Goal: Task Accomplishment & Management: Use online tool/utility

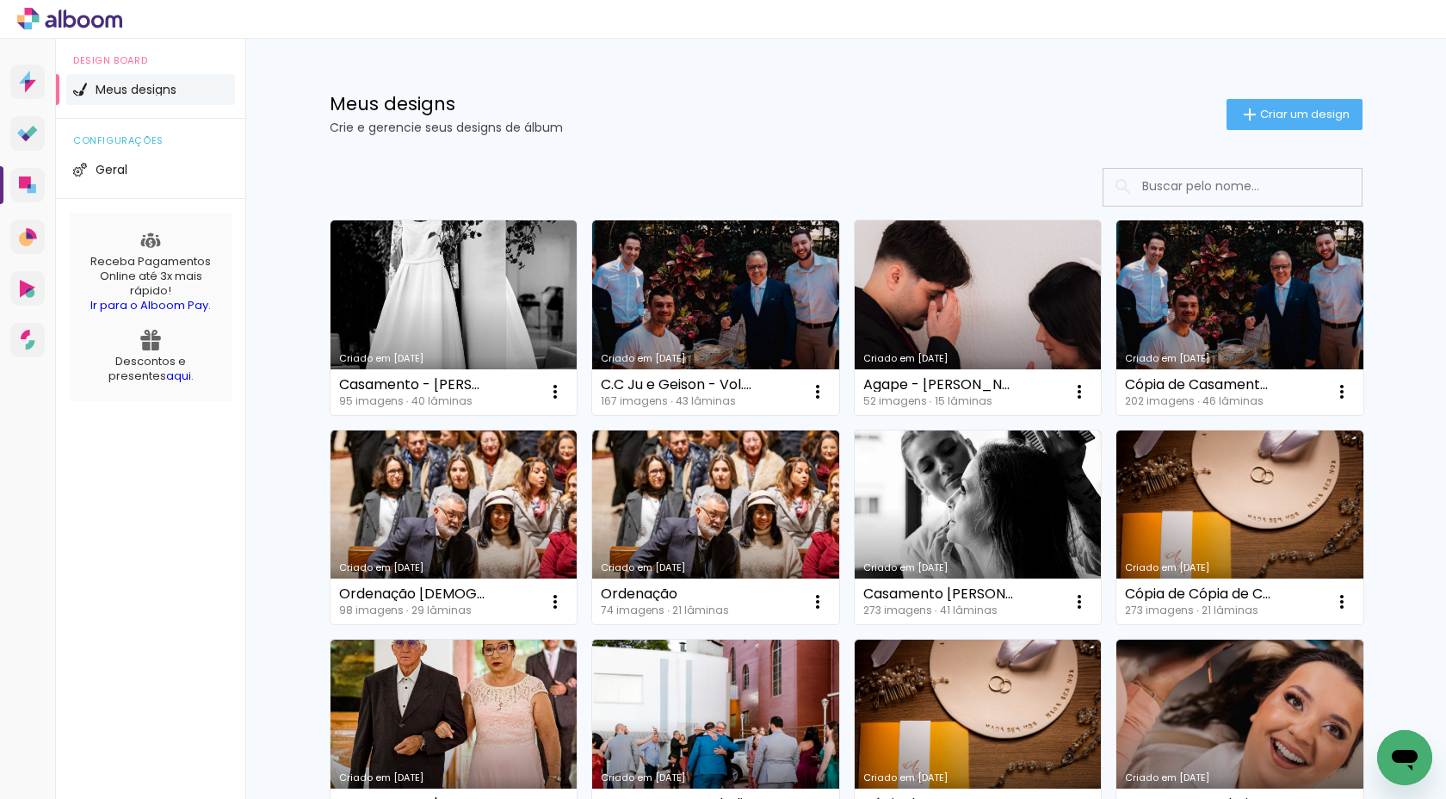
click at [681, 97] on h1 "Meus designs" at bounding box center [778, 104] width 897 height 18
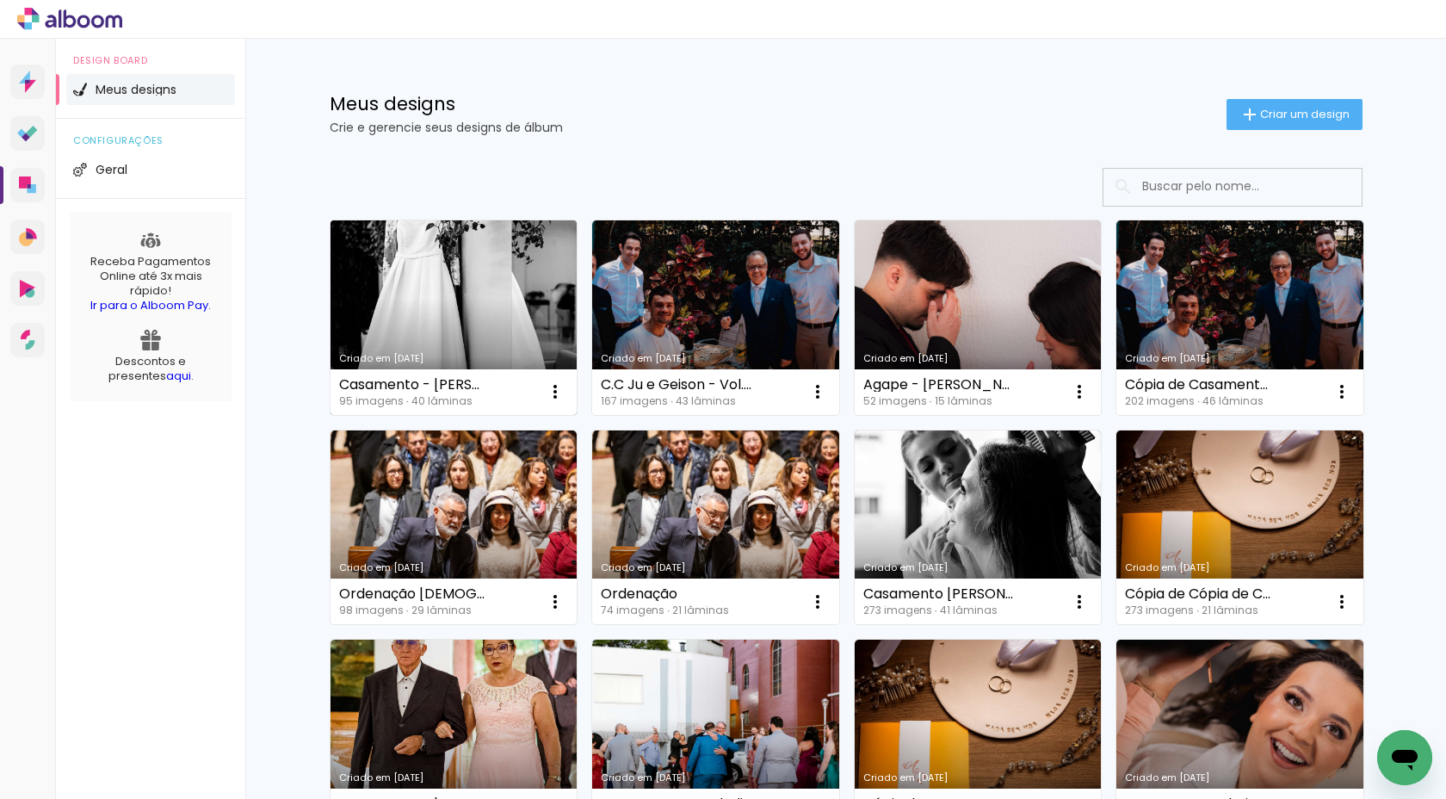
click at [473, 264] on link "Criado em [DATE]" at bounding box center [454, 317] width 247 height 195
